Goal: Task Accomplishment & Management: Manage account settings

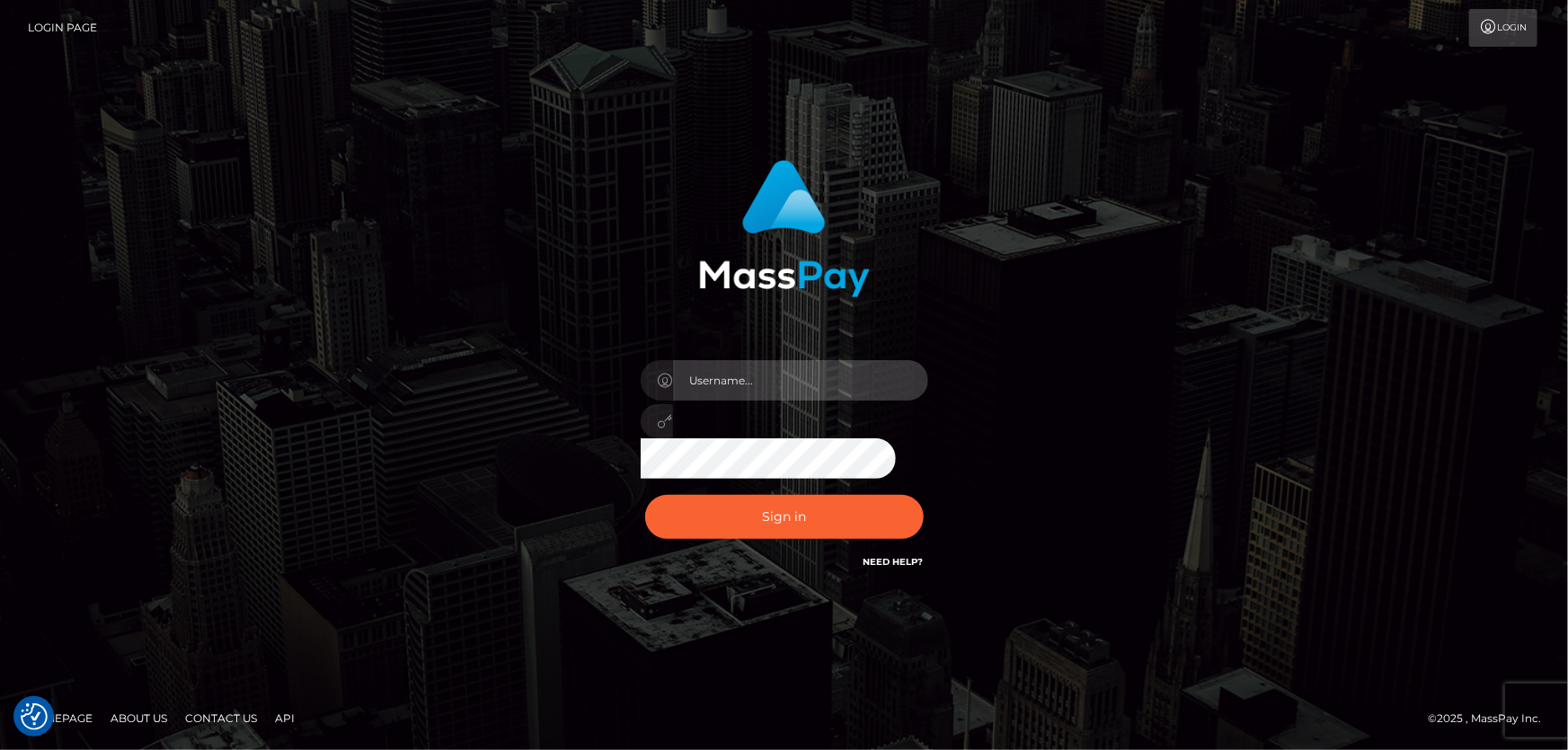
type input "Dan.Cirnat"
click at [912, 490] on div at bounding box center [762, 548] width 368 height 205
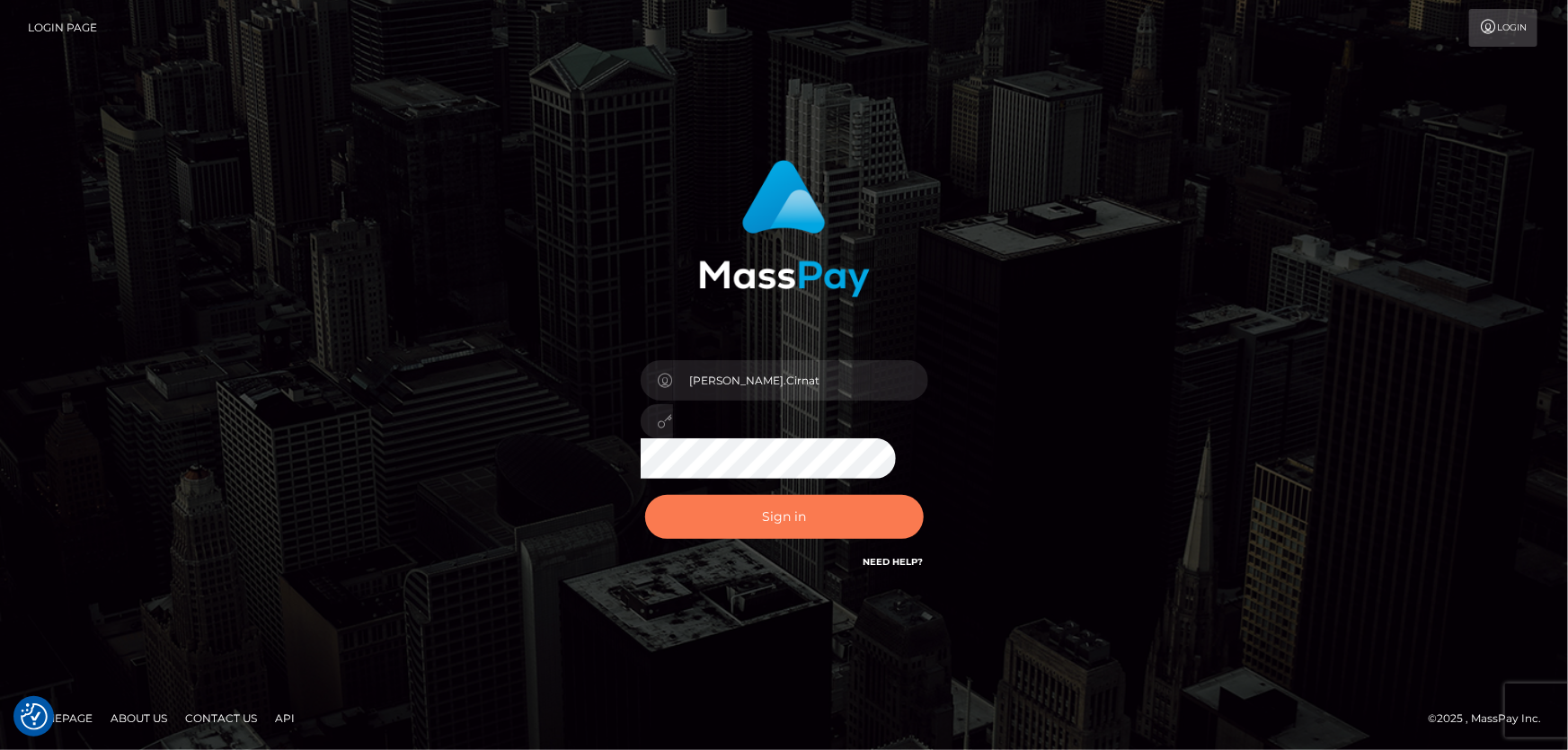
click at [808, 500] on button "Sign in" at bounding box center [784, 517] width 278 height 44
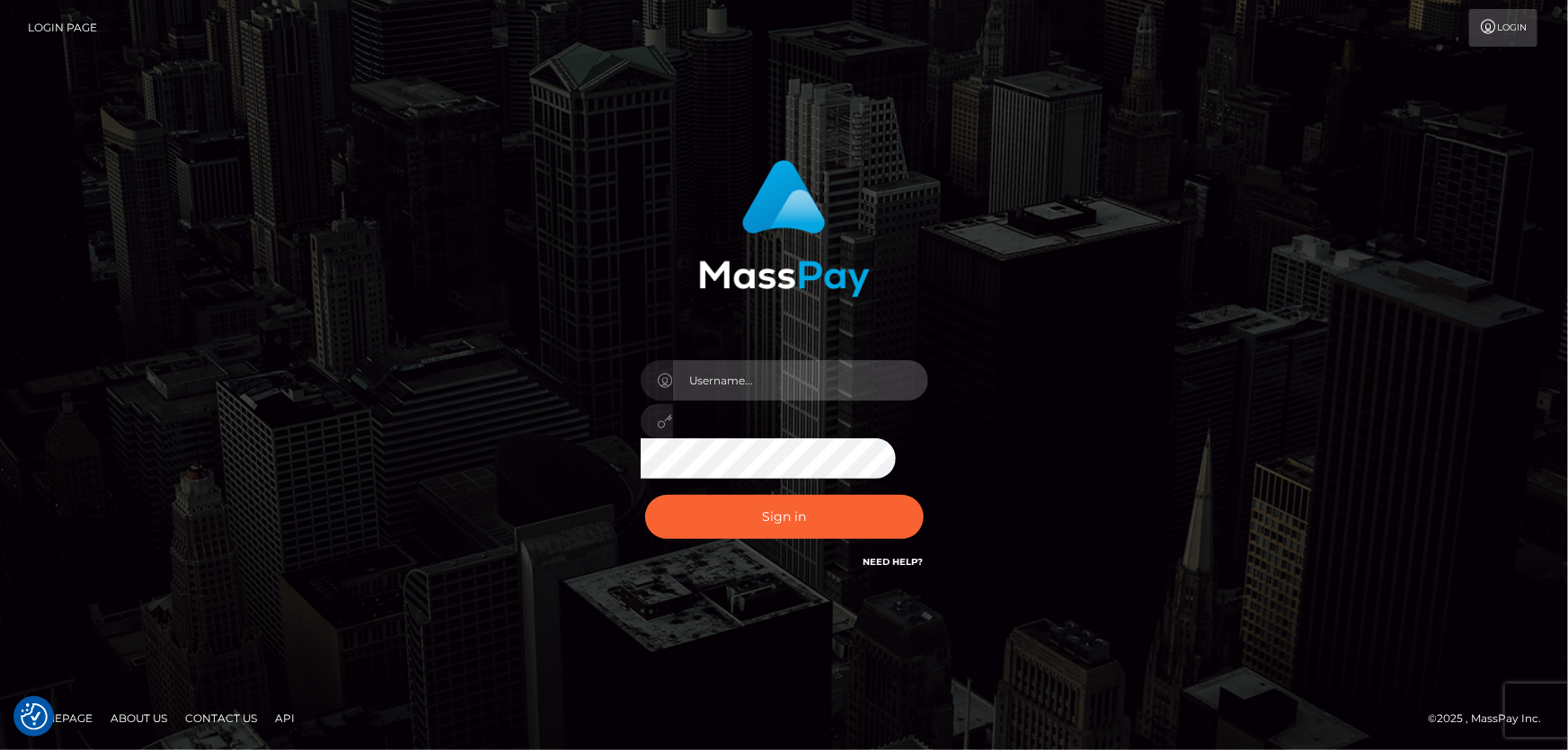
type input "Dan.Cirnat"
click at [919, 491] on div at bounding box center [762, 548] width 368 height 205
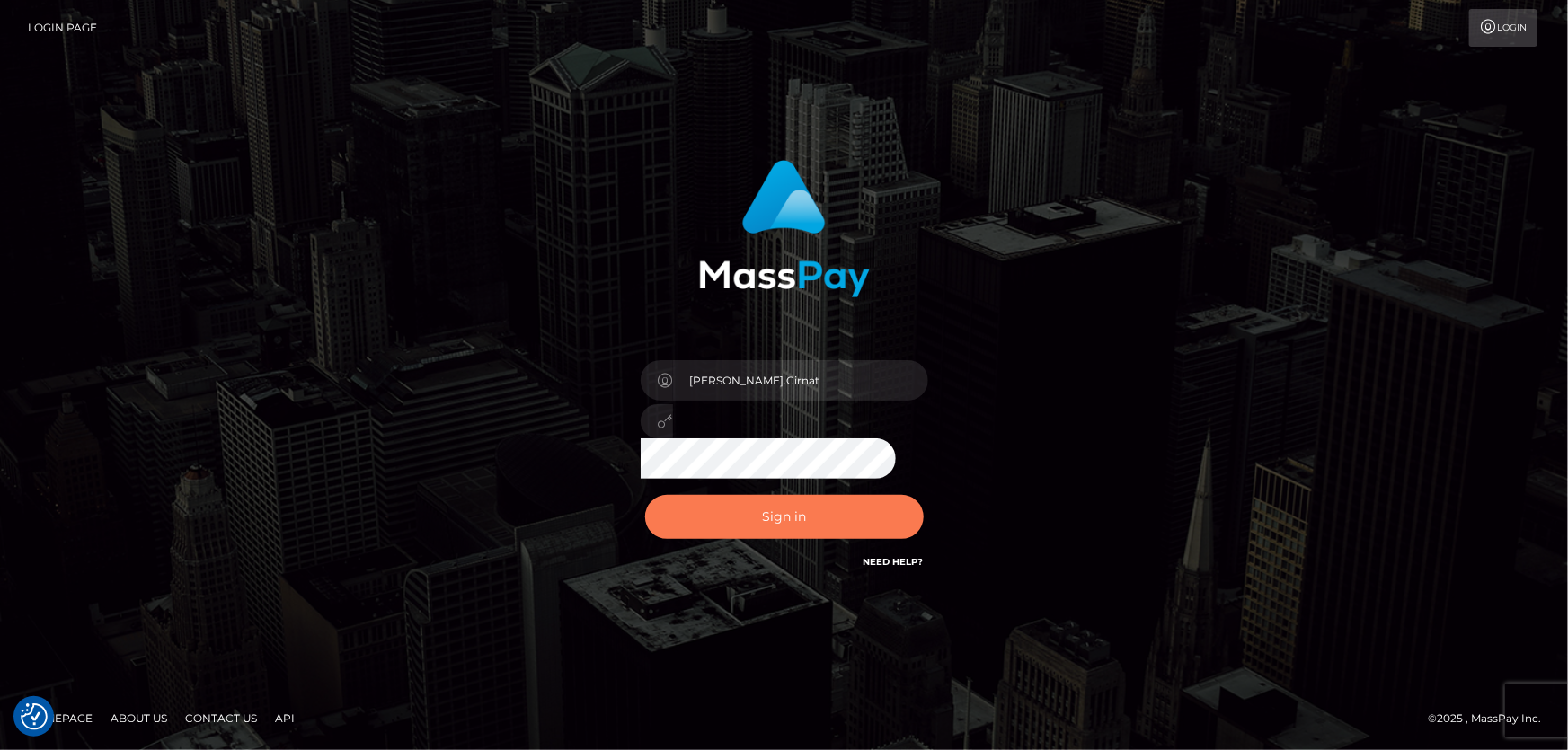
drag, startPoint x: 834, startPoint y: 505, endPoint x: 593, endPoint y: 495, distance: 241.2
click at [834, 505] on button "Sign in" at bounding box center [784, 517] width 278 height 44
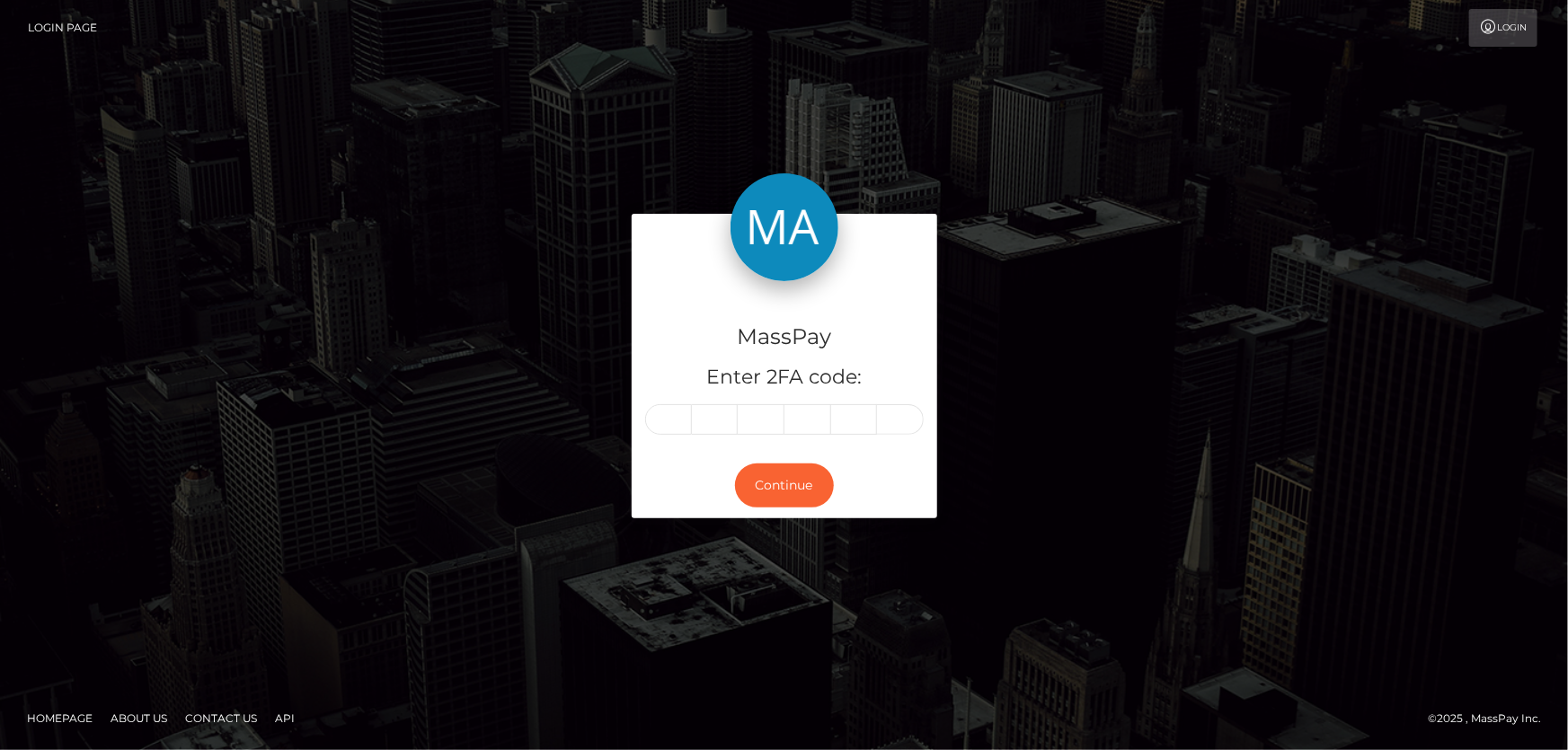
click at [660, 411] on input "text" at bounding box center [668, 419] width 47 height 30
type input "6"
type input "1"
type input "4"
type input "7"
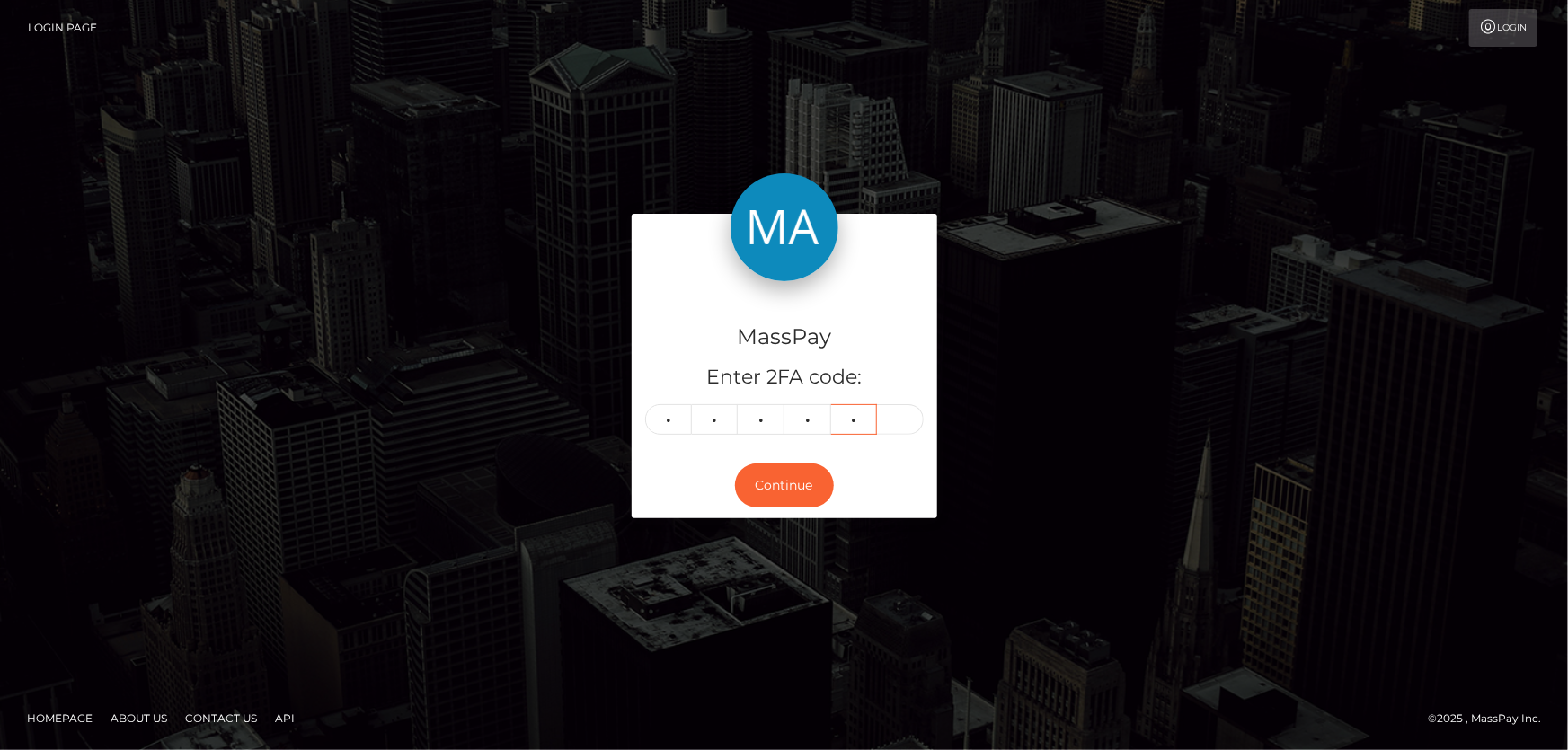
type input "4"
type input "5"
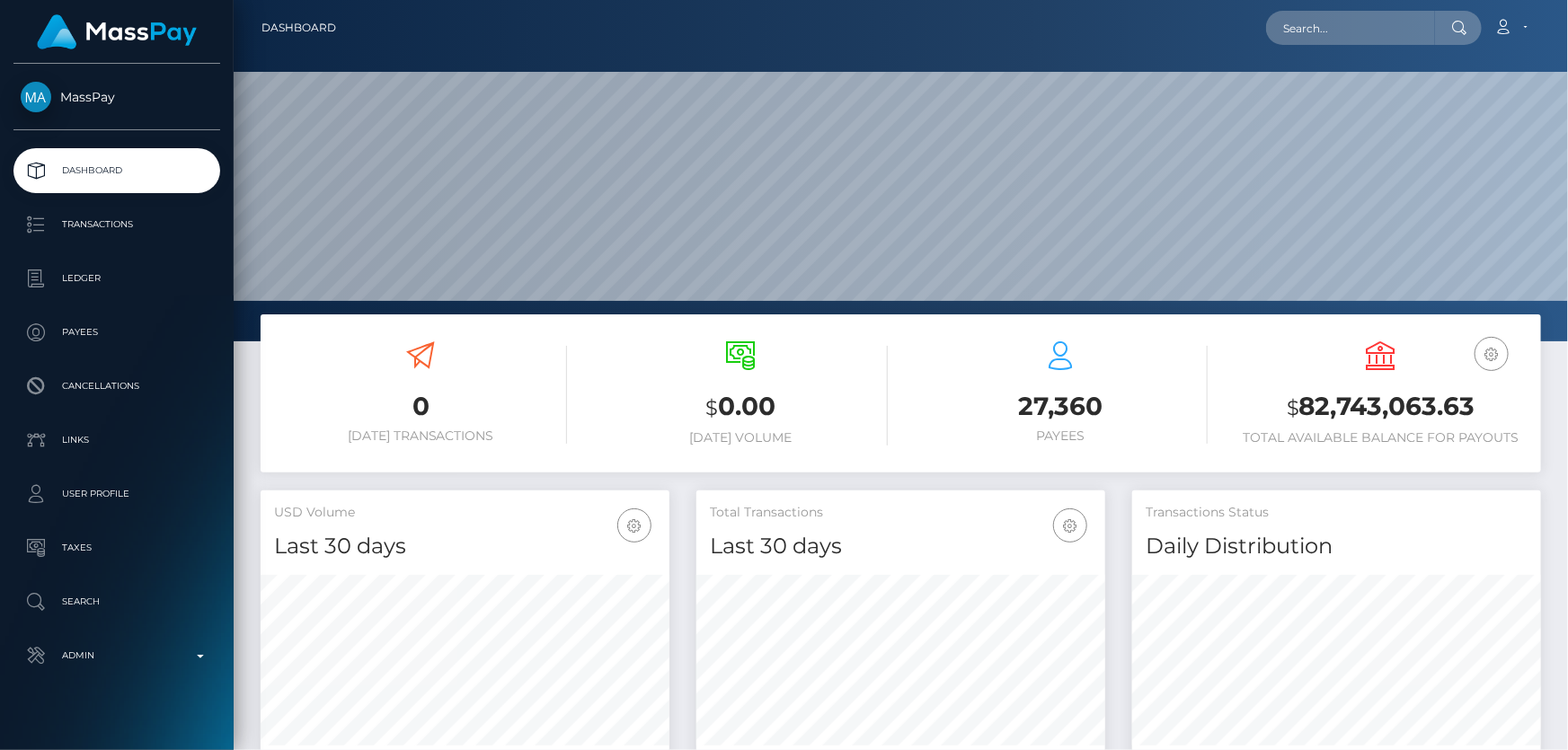
scroll to position [318, 408]
paste input "1318213448"
type input "1318213448"
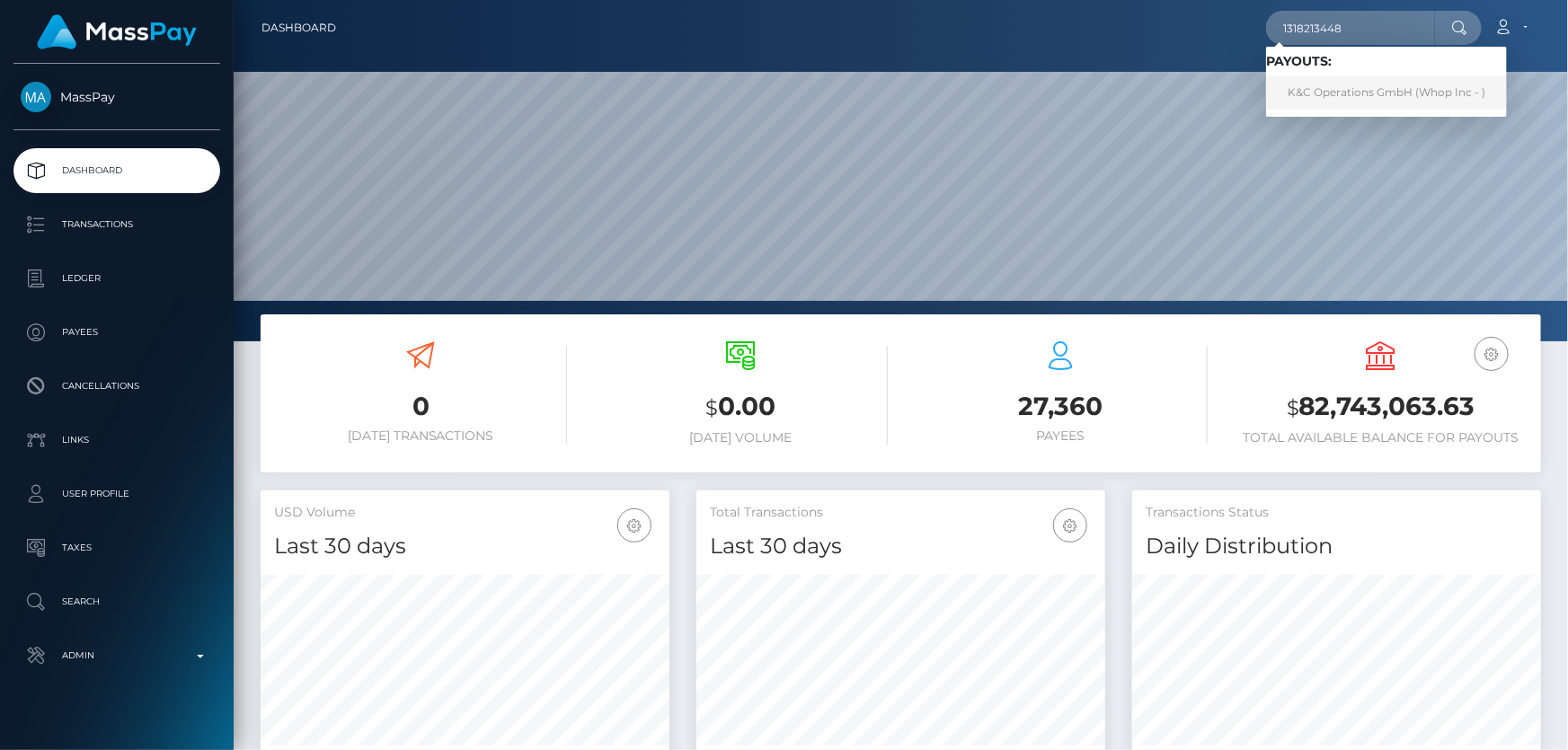
click at [1334, 98] on link "K&C Operations GmbH (Whop Inc - )" at bounding box center [1386, 92] width 241 height 33
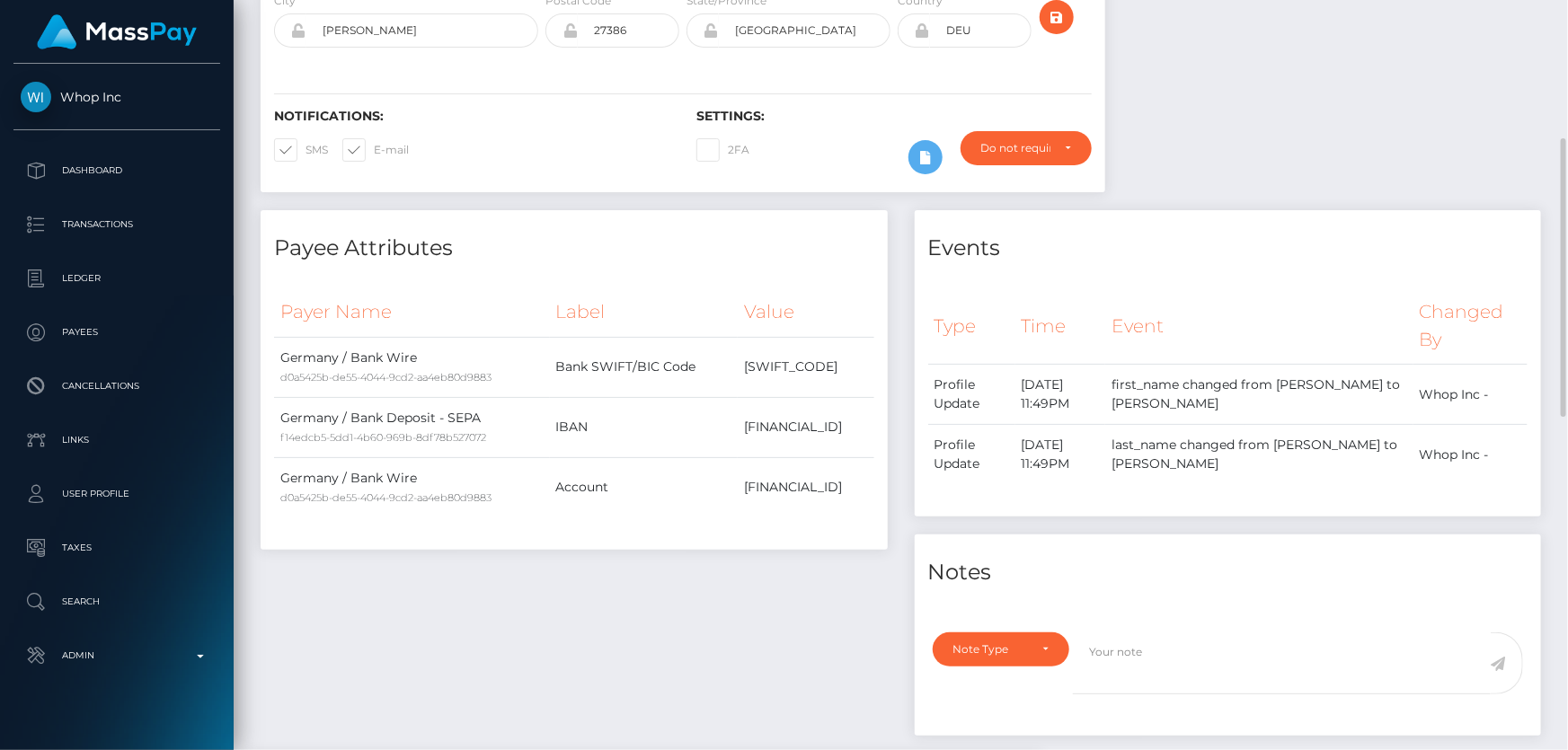
scroll to position [620, 0]
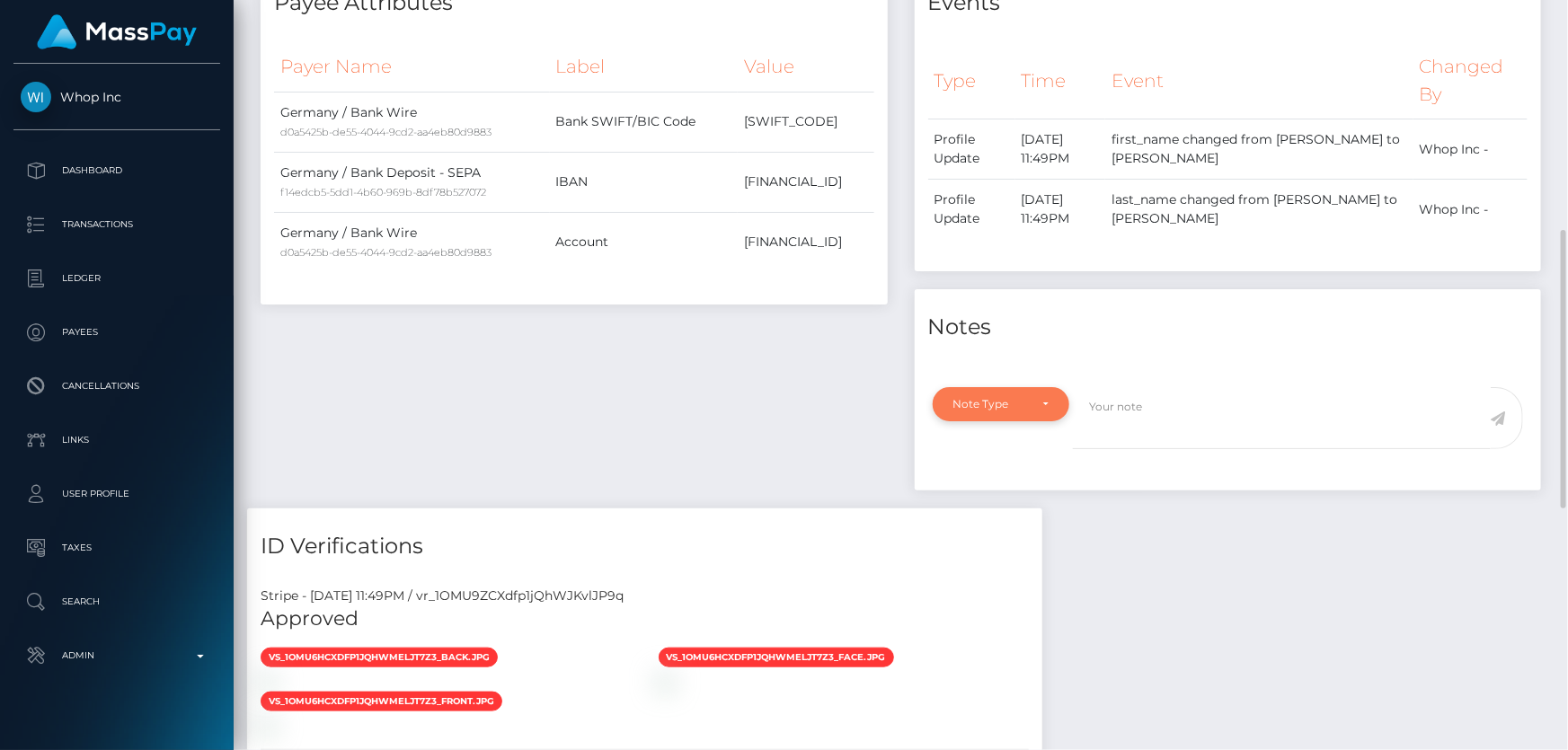
click at [962, 403] on div "Note Type" at bounding box center [991, 405] width 75 height 15
click at [1021, 480] on link "Compliance" at bounding box center [1002, 490] width 139 height 33
select select "COMPLIANCE"
click at [1132, 428] on textarea at bounding box center [1282, 418] width 418 height 62
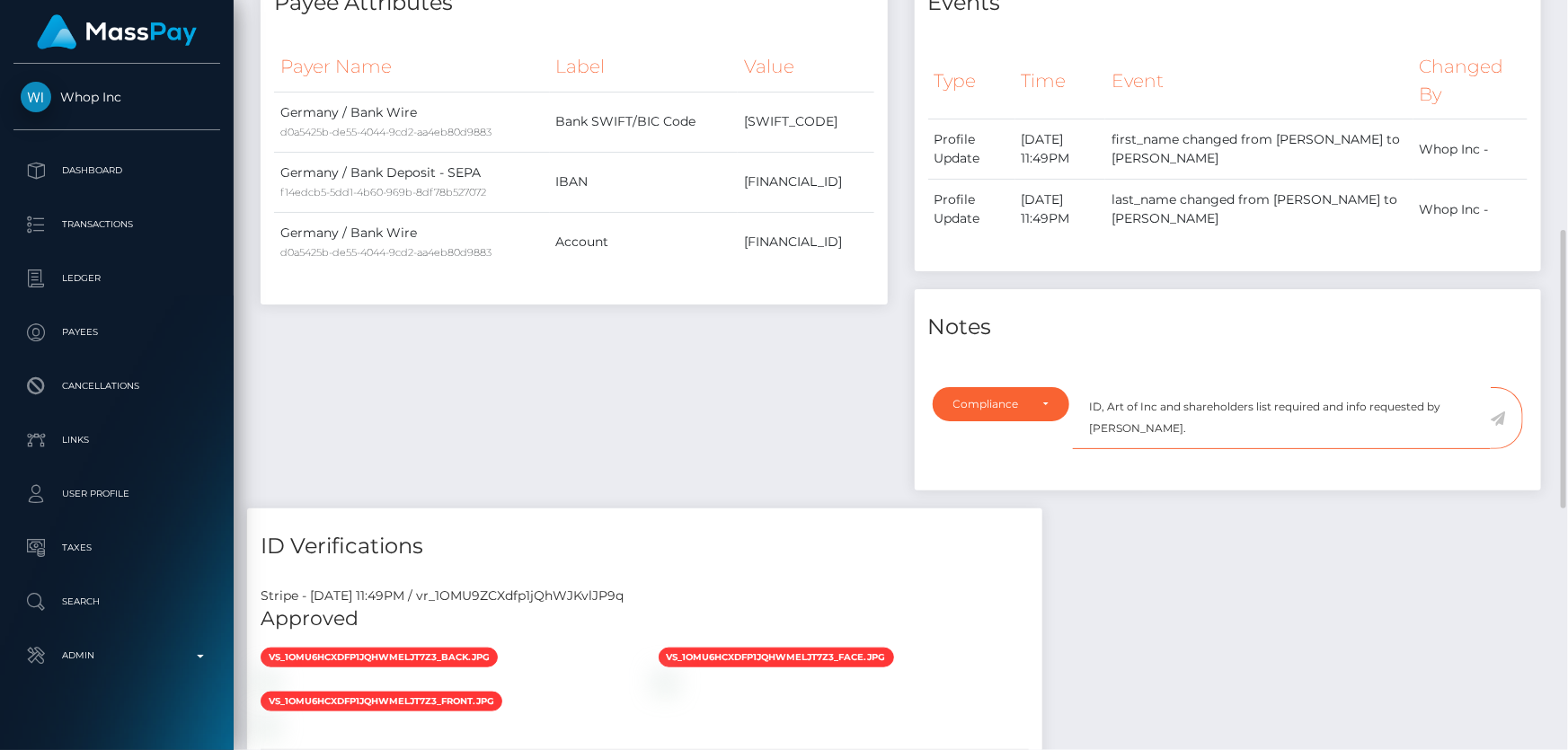
type textarea "ID, Art of Inc and shareholders list required and info requested by [PERSON_NAM…"
click at [1502, 414] on icon at bounding box center [1498, 418] width 16 height 15
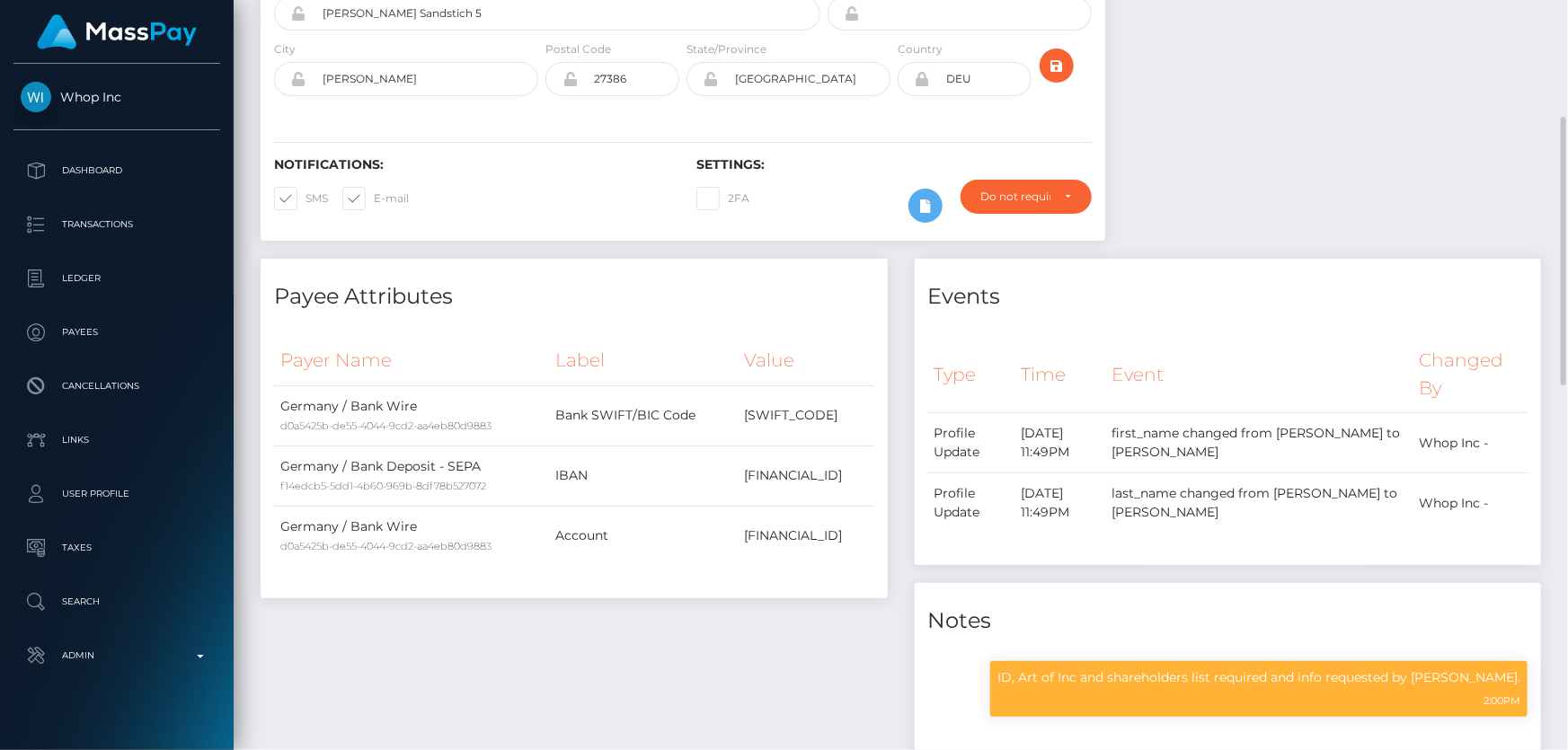
scroll to position [81, 0]
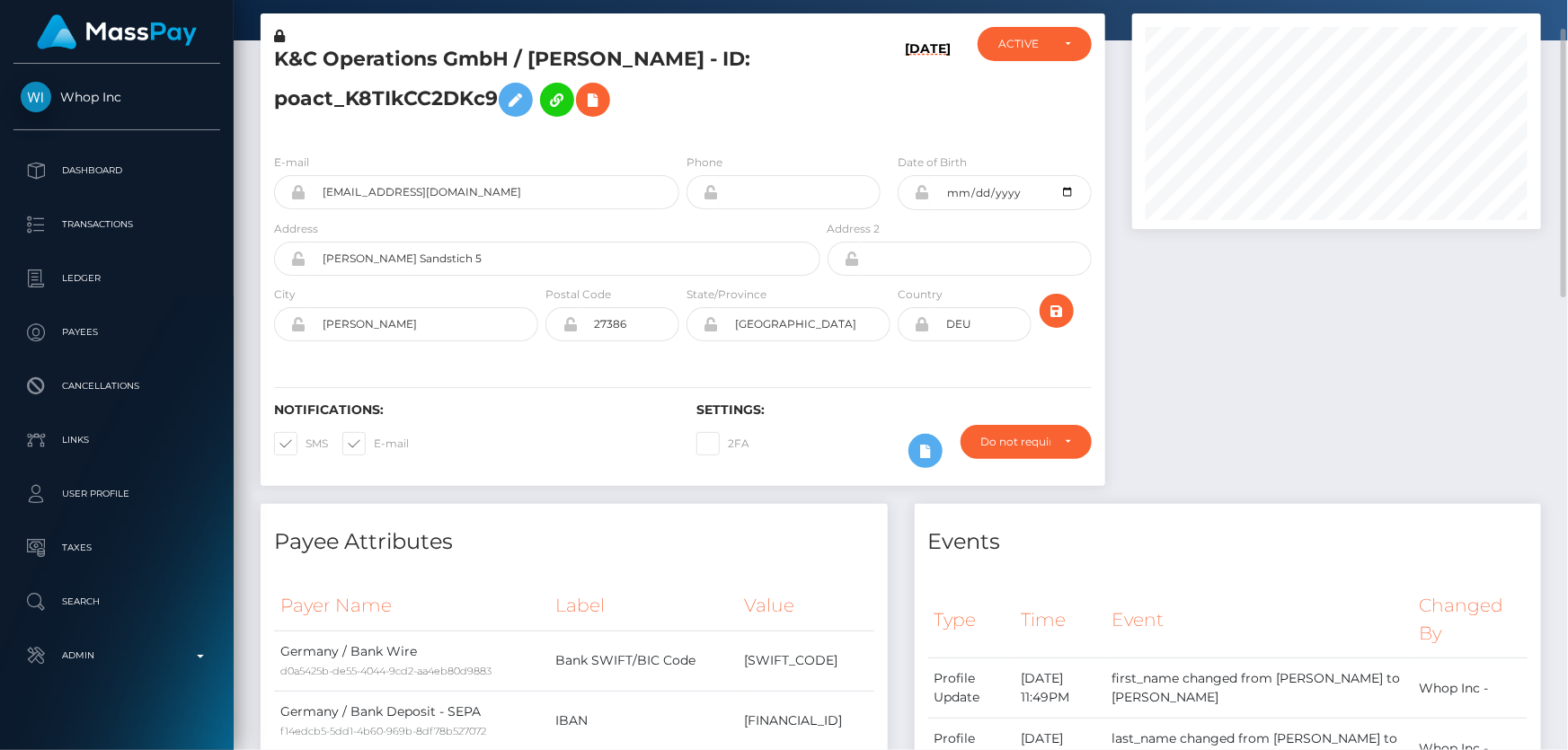
click at [391, 94] on h5 "K&C Operations GmbH / [PERSON_NAME] - ID: poact_K8TIkCC2DKc9" at bounding box center [542, 85] width 537 height 80
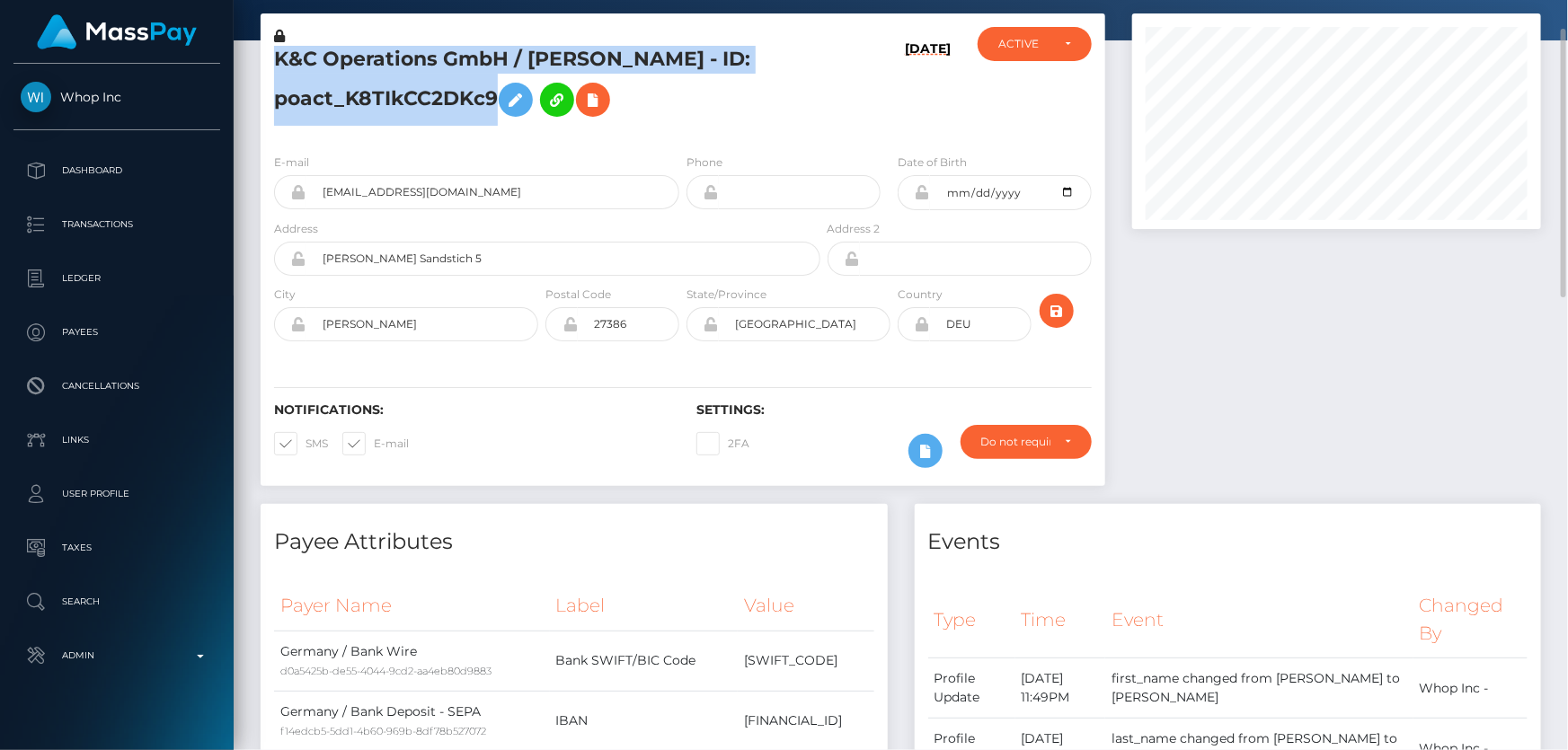
click at [391, 94] on h5 "K&C Operations GmbH / [PERSON_NAME] - ID: poact_K8TIkCC2DKc9" at bounding box center [542, 85] width 537 height 80
copy h5 "K&C Operations GmbH / [PERSON_NAME] - ID: poact_K8TIkCC2DKc9"
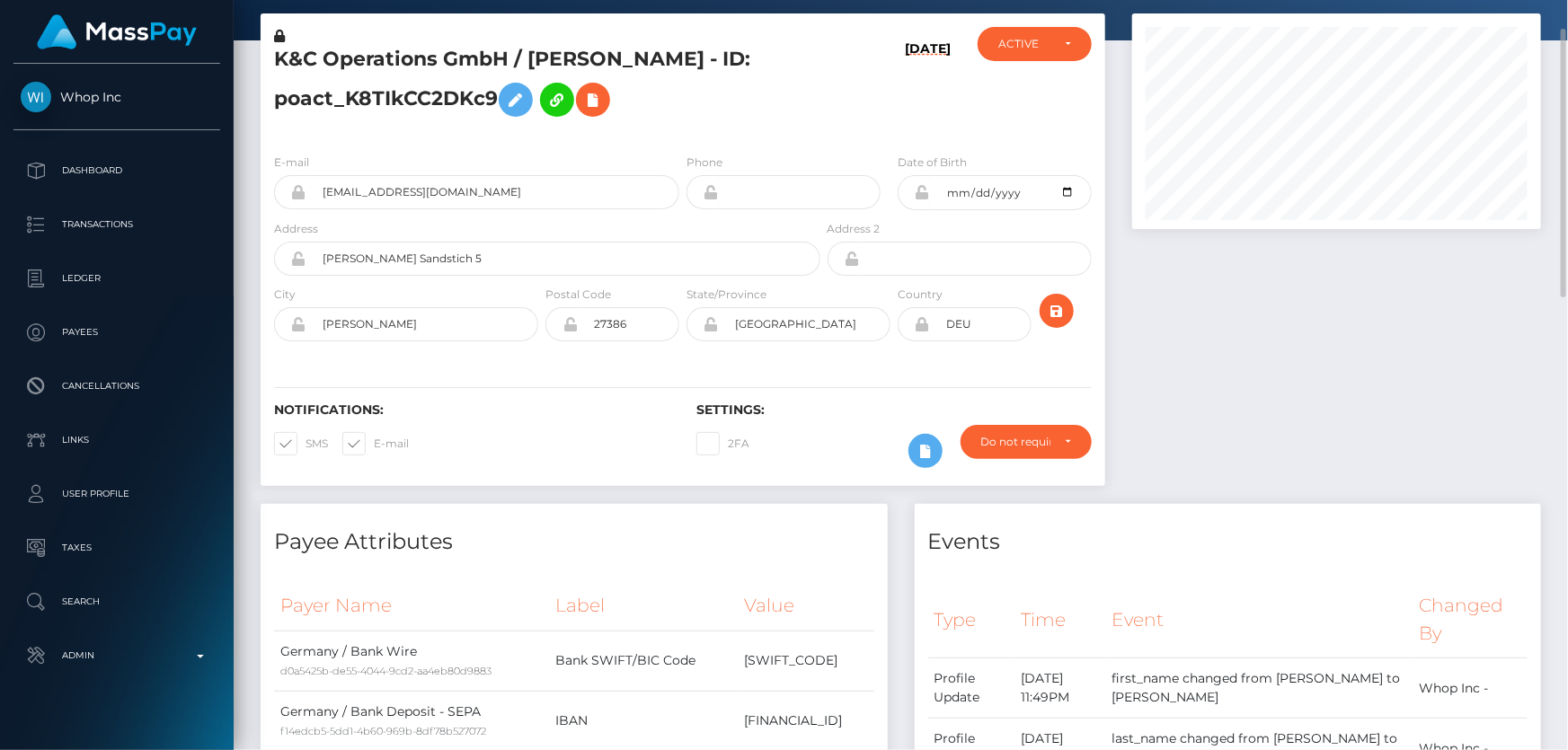
click at [792, 86] on h5 "K&C Operations GmbH / [PERSON_NAME] - ID: poact_K8TIkCC2DKc9" at bounding box center [542, 85] width 537 height 80
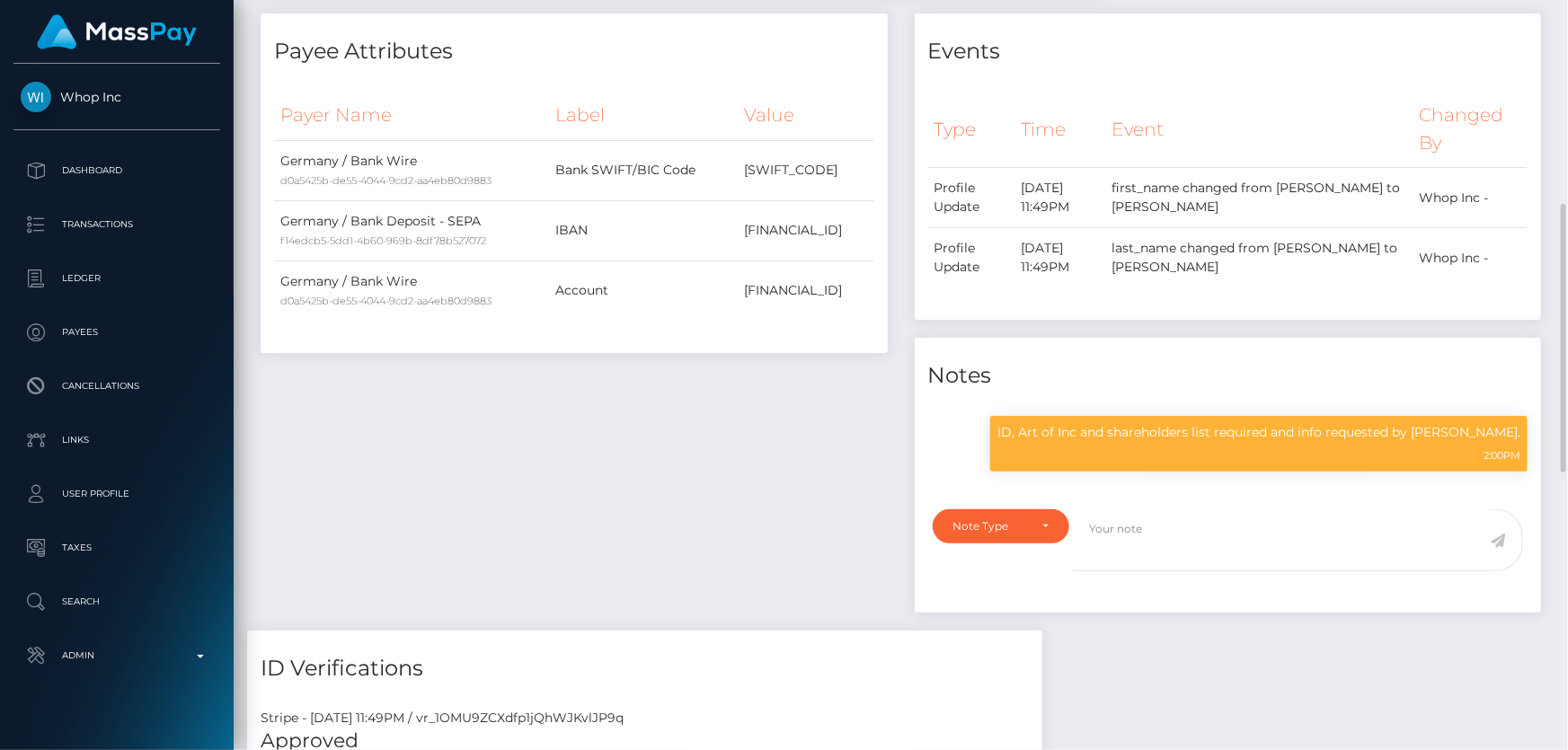
scroll to position [215, 408]
click at [1191, 438] on p "ID, Art of Inc and shareholders list required and info requested by [PERSON_NAM…" at bounding box center [1258, 432] width 523 height 19
copy div "ID, Art of Inc and shareholders list required and info requested by [PERSON_NAM…"
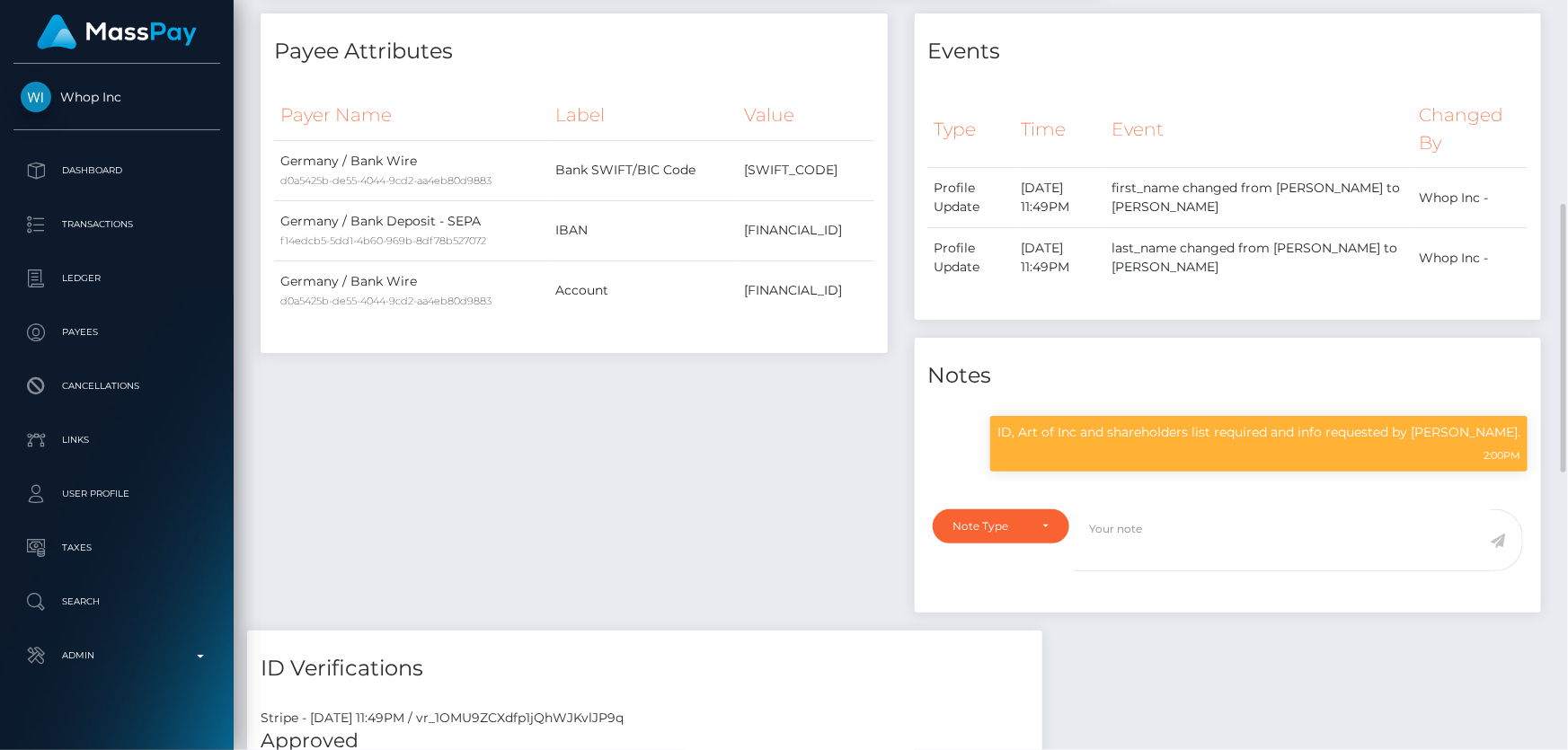
drag, startPoint x: 690, startPoint y: 468, endPoint x: 648, endPoint y: 474, distance: 42.4
click at [690, 468] on div "Payee Attributes Payer Name Label Value Germany / Bank Wire d0a5425b-de55-4044-…" at bounding box center [574, 322] width 654 height 617
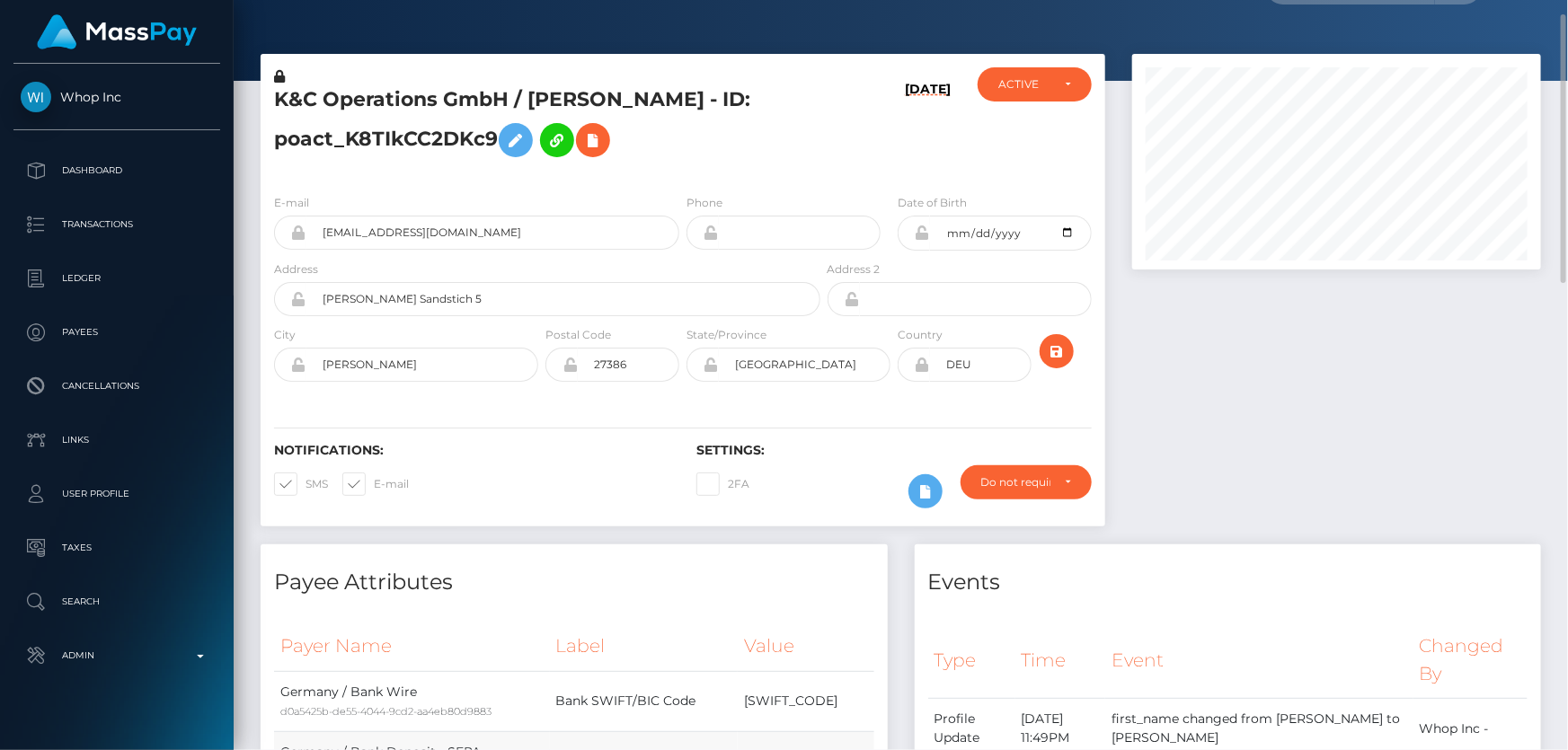
scroll to position [0, 0]
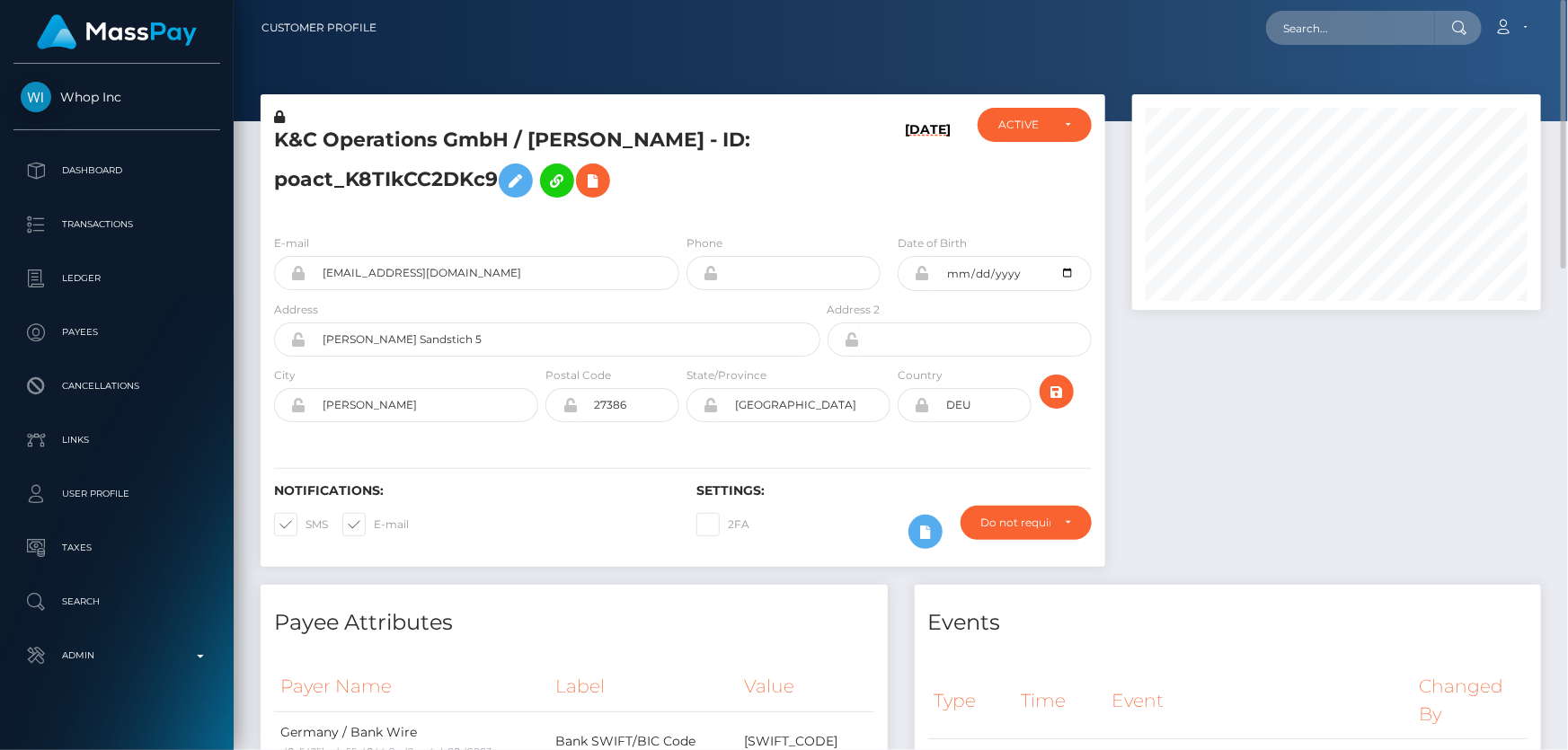
drag, startPoint x: 761, startPoint y: 208, endPoint x: 731, endPoint y: 179, distance: 41.7
click at [761, 206] on div "K&C Operations GmbH / [PERSON_NAME] - ID: poact_K8TIkCC2DKc9" at bounding box center [542, 164] width 563 height 113
